Goal: Navigation & Orientation: Go to known website

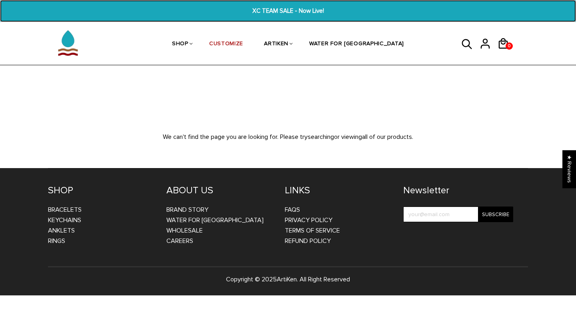
click at [274, 13] on span "XC TEAM SALE - Now Live!" at bounding box center [288, 10] width 221 height 9
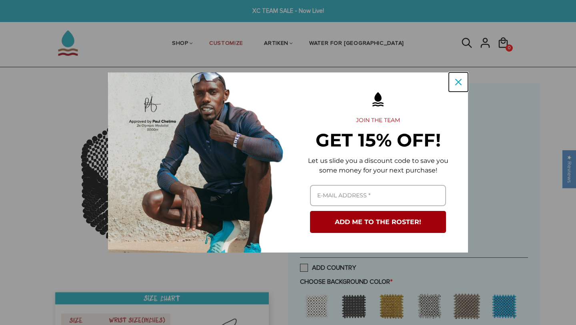
click at [460, 82] on icon "close icon" at bounding box center [458, 82] width 6 height 6
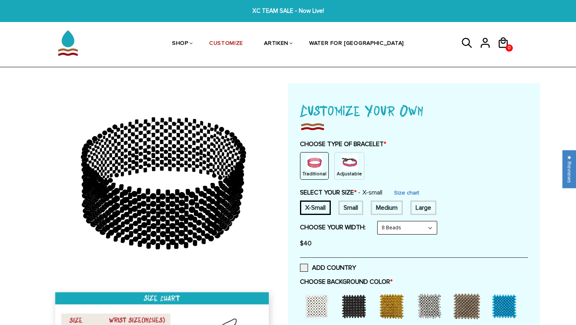
click at [342, 166] on img at bounding box center [350, 162] width 16 height 16
